Goal: Browse casually

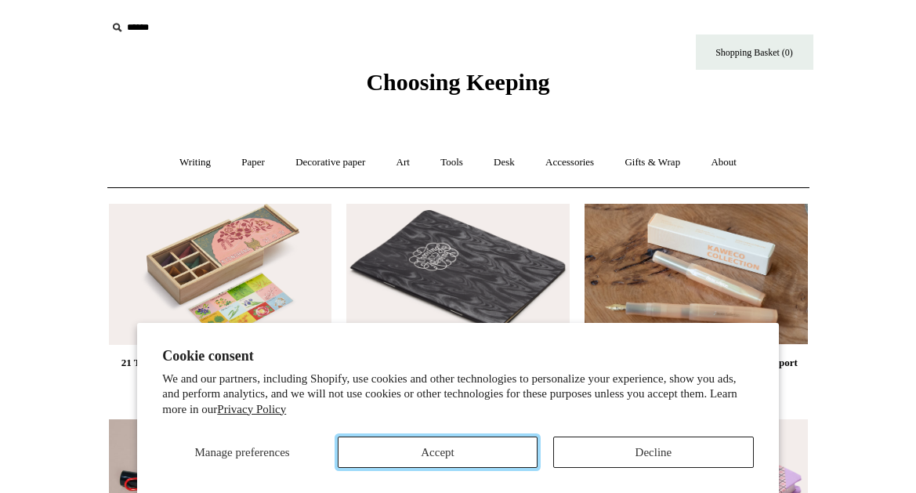
click at [512, 451] on button "Accept" at bounding box center [438, 451] width 200 height 31
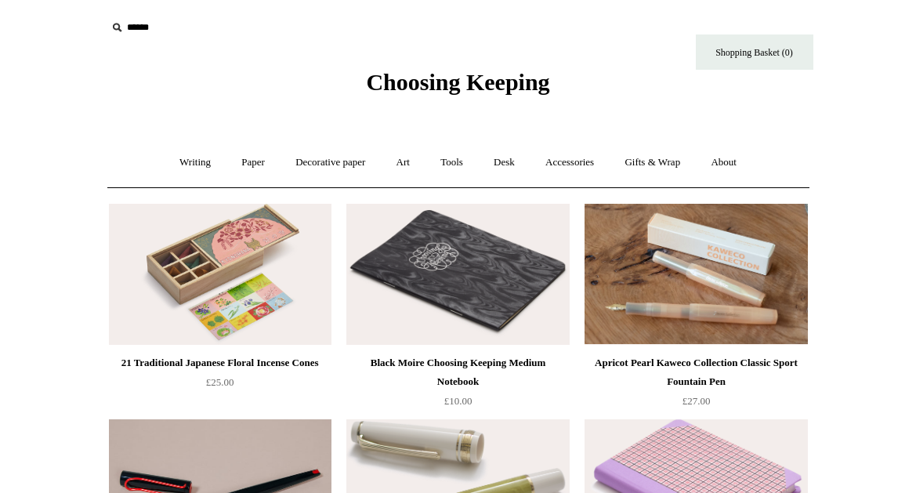
click at [475, 76] on span "Choosing Keeping" at bounding box center [457, 82] width 183 height 26
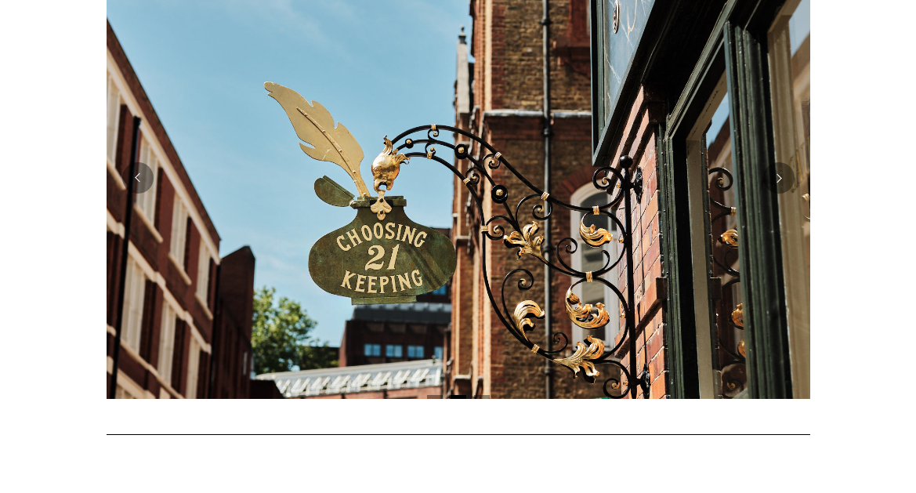
scroll to position [381, 0]
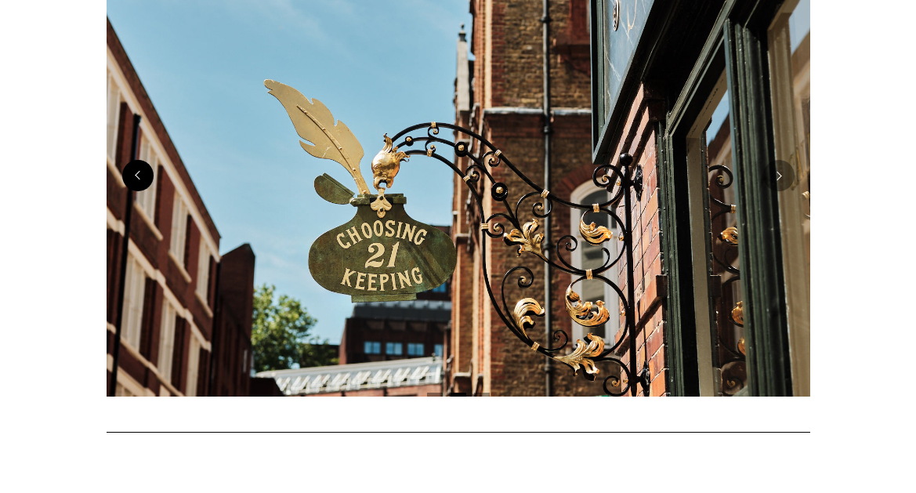
click at [138, 182] on button "Previous" at bounding box center [137, 175] width 31 height 31
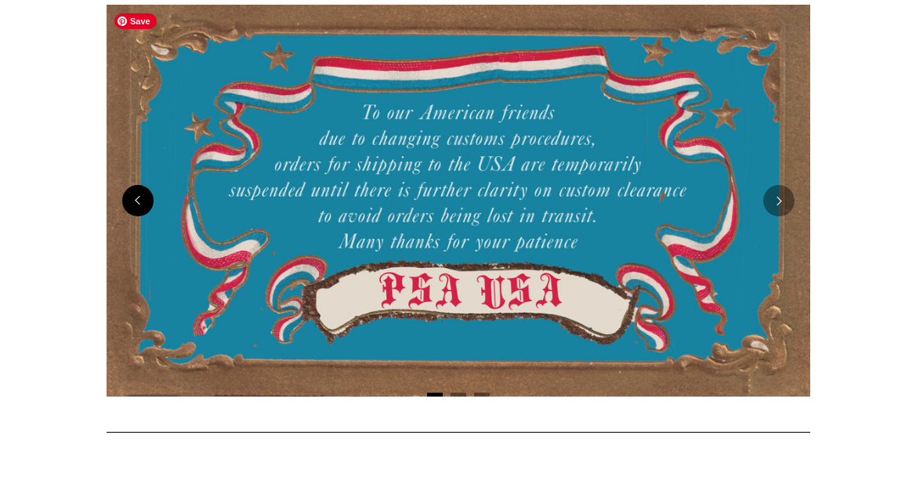
scroll to position [329, 0]
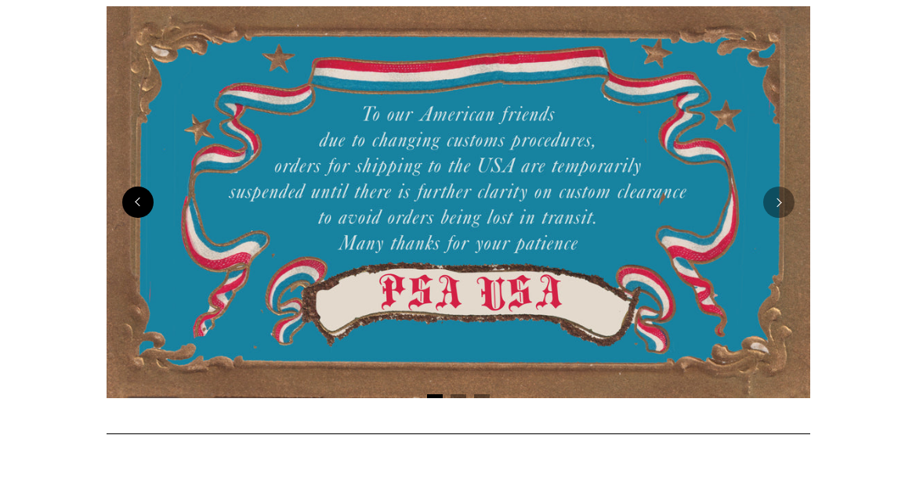
click at [136, 200] on button "Previous" at bounding box center [137, 201] width 31 height 31
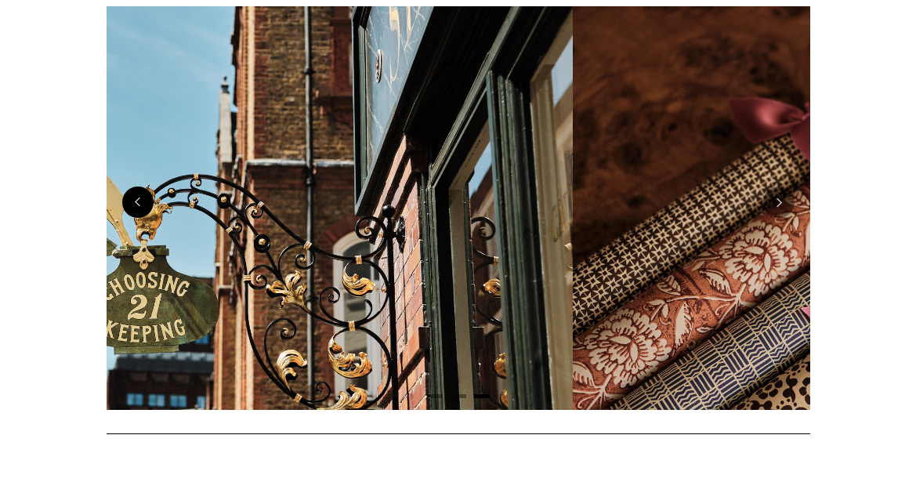
scroll to position [0, 1419]
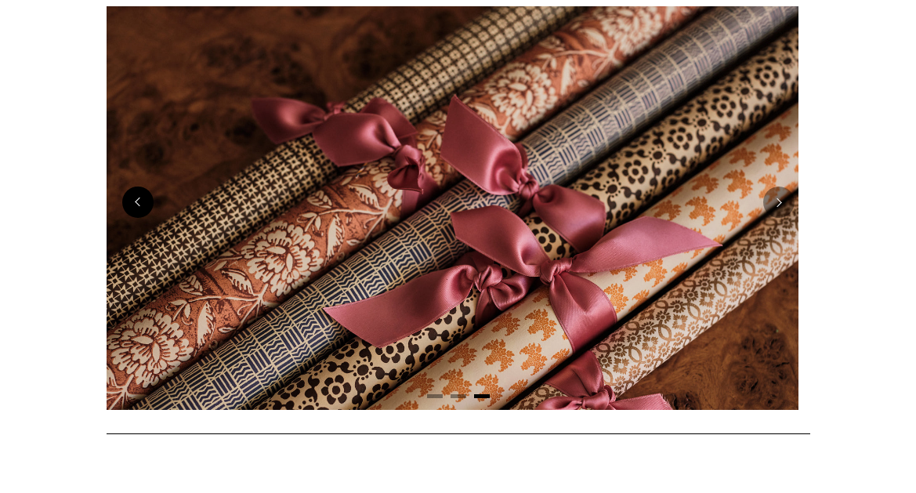
click at [136, 200] on button "Previous" at bounding box center [137, 201] width 31 height 31
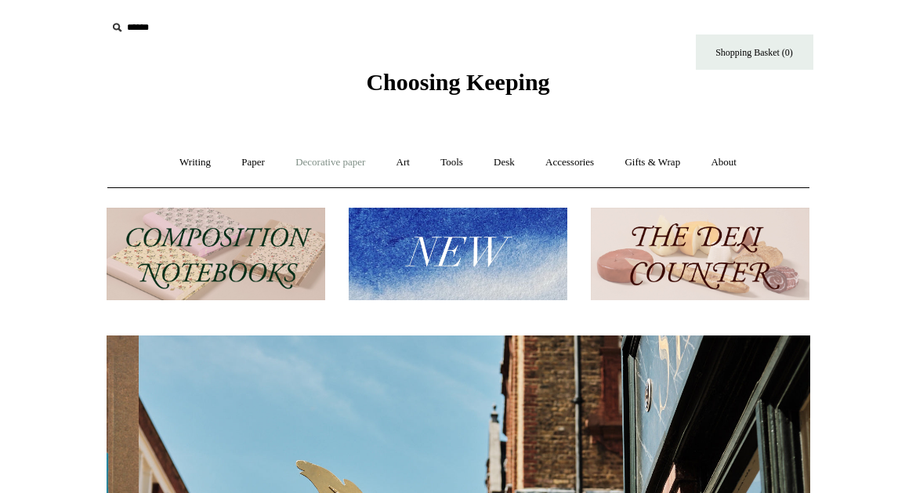
scroll to position [0, 703]
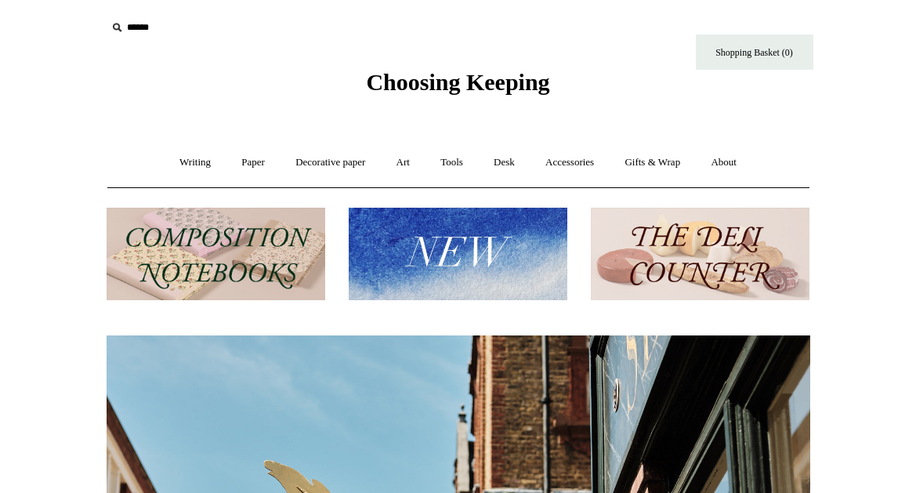
click at [433, 253] on img at bounding box center [458, 254] width 219 height 93
